Goal: Find specific page/section: Find specific page/section

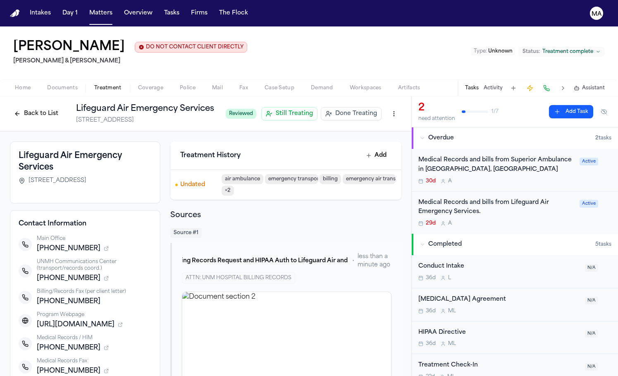
click at [53, 119] on button "Back to List" at bounding box center [36, 113] width 52 height 13
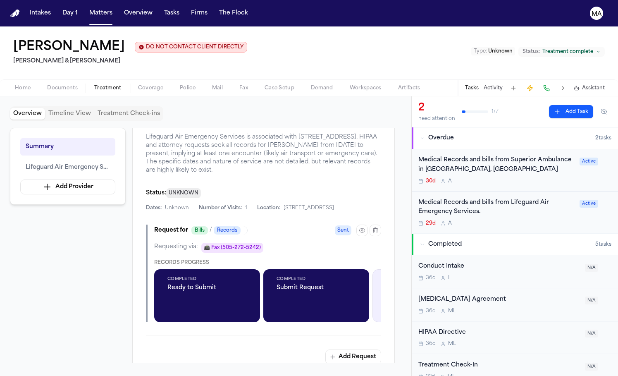
scroll to position [205, 0]
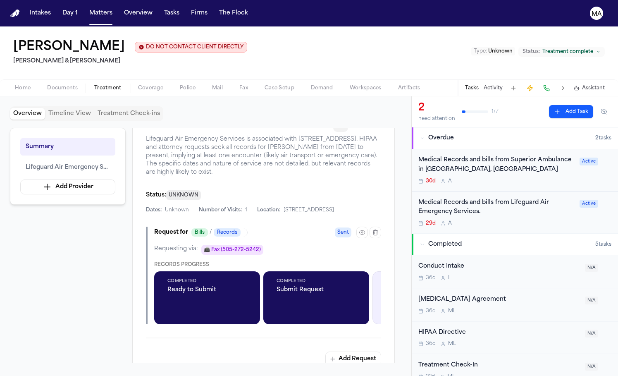
click at [343, 128] on icon "button" at bounding box center [340, 124] width 7 height 7
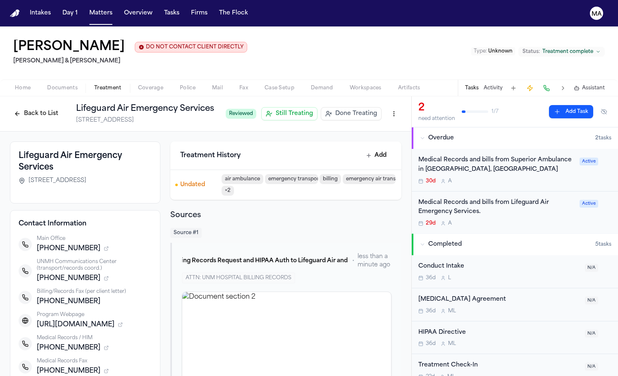
click at [43, 116] on button "Back to List" at bounding box center [36, 113] width 52 height 13
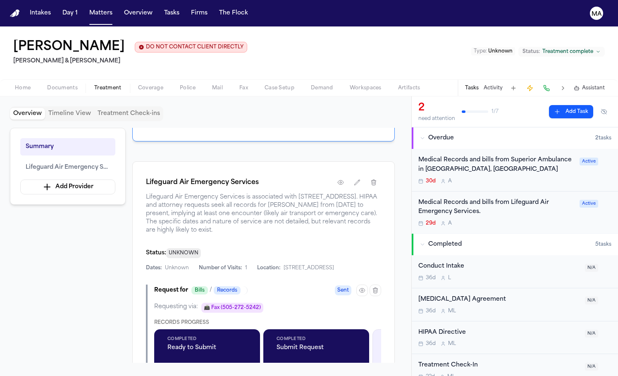
scroll to position [158, 0]
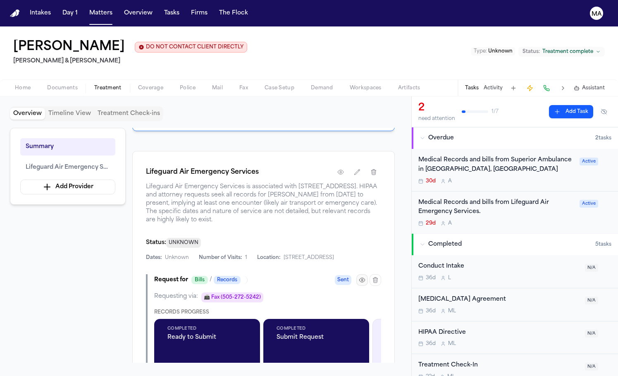
click at [360, 283] on icon "button" at bounding box center [362, 279] width 7 height 7
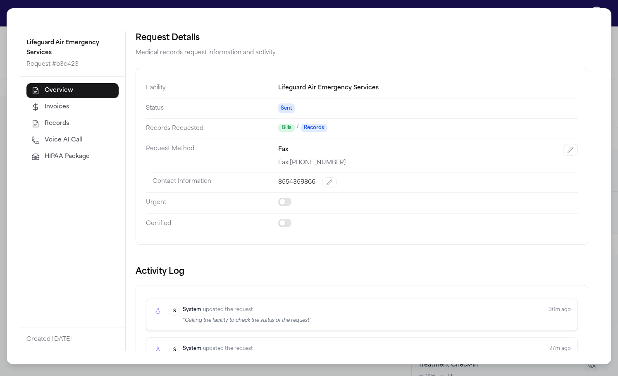
click at [84, 141] on button "Voice AI Call" at bounding box center [72, 140] width 92 height 15
select select "***"
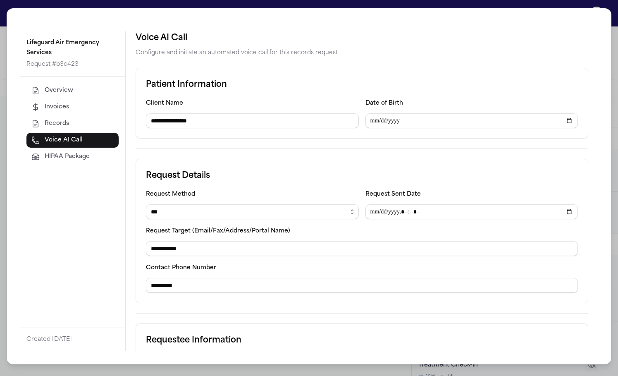
click at [73, 91] on button "Overview" at bounding box center [72, 90] width 92 height 15
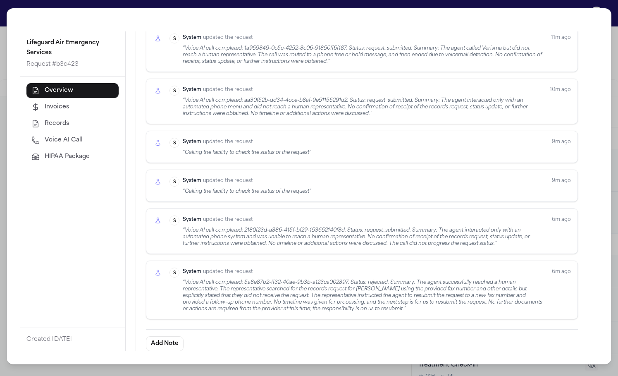
scroll to position [577, 0]
